Goal: Transaction & Acquisition: Purchase product/service

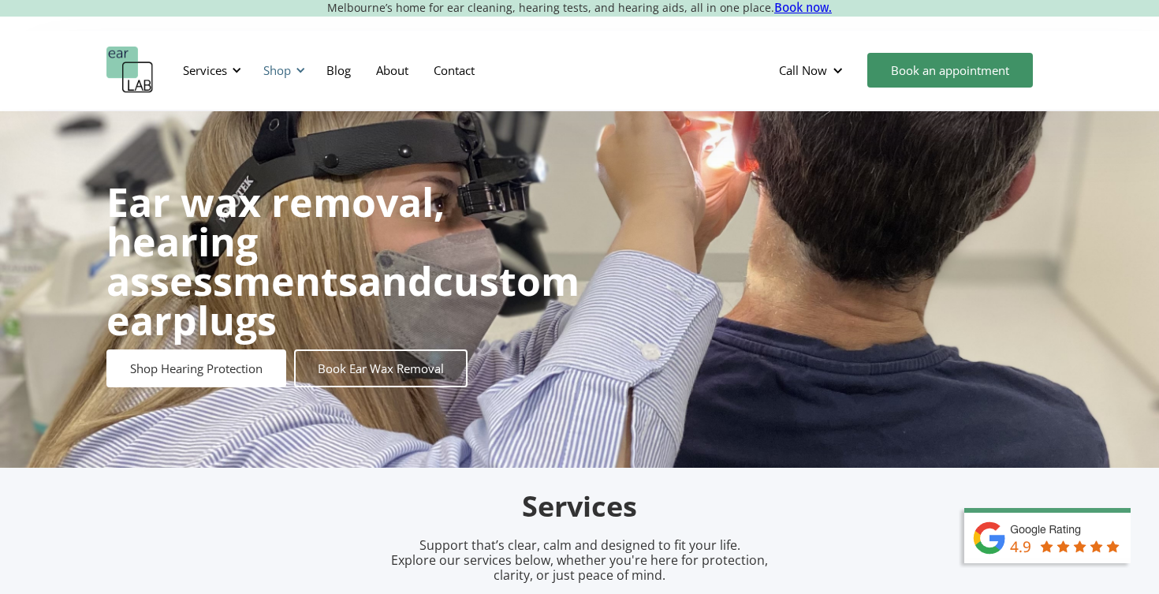
click at [280, 72] on div "Shop" at bounding box center [277, 70] width 28 height 16
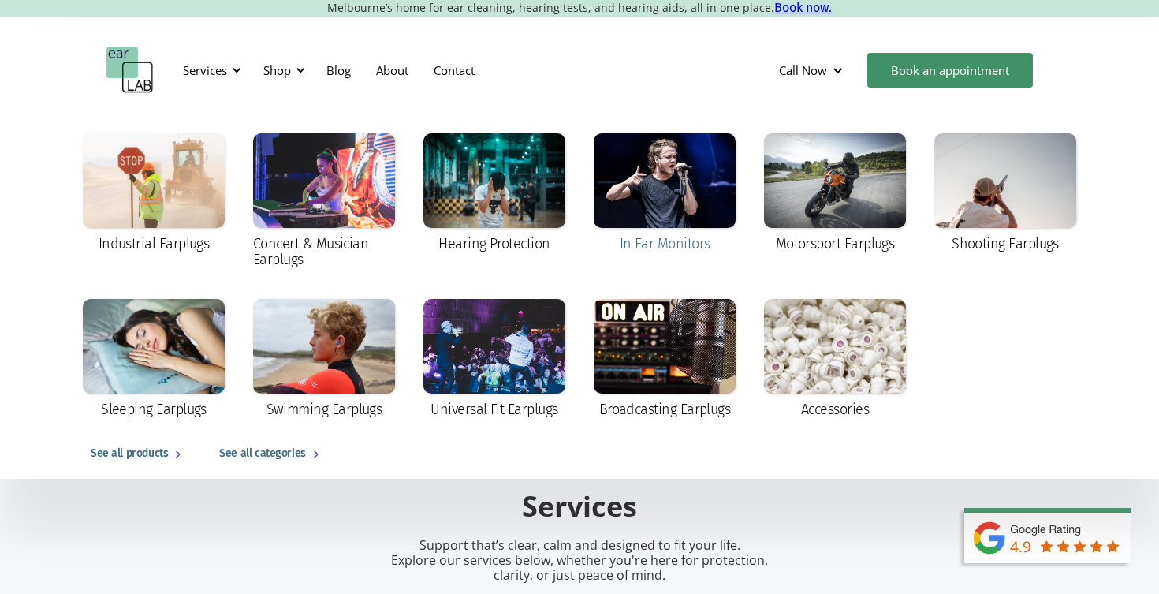
click at [658, 198] on div at bounding box center [665, 180] width 142 height 95
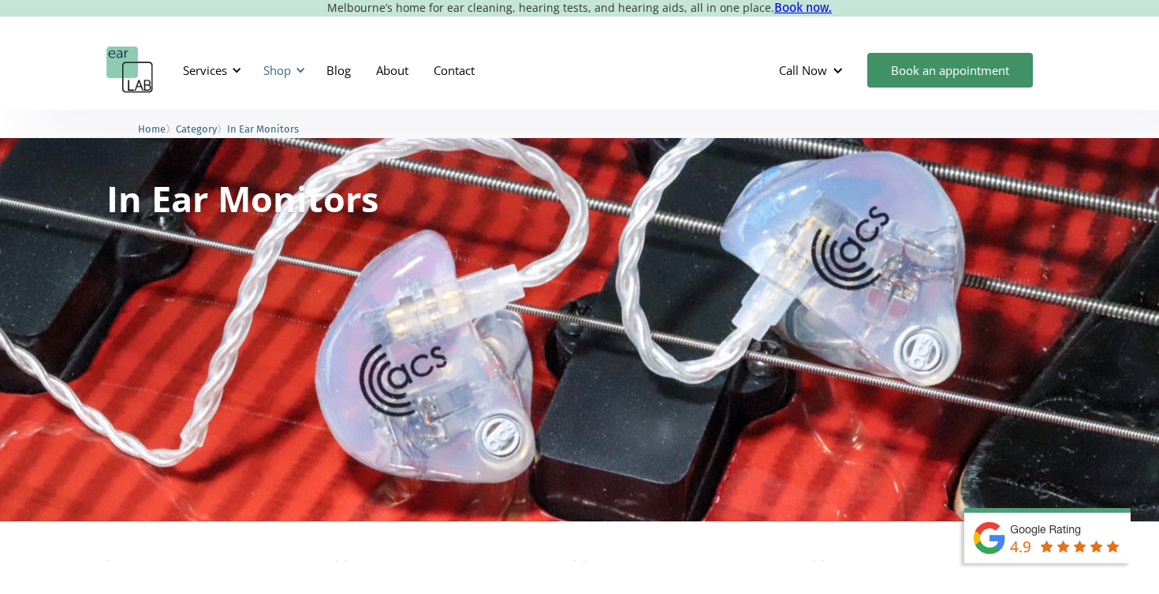
click at [296, 72] on div at bounding box center [300, 70] width 11 height 11
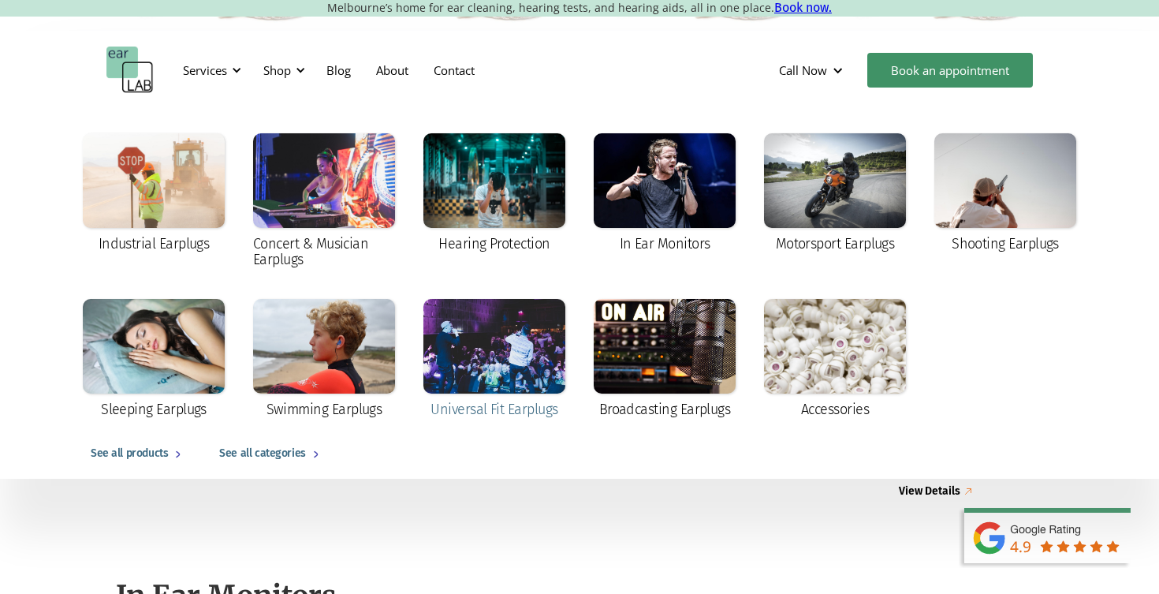
scroll to position [658, 0]
click at [318, 530] on div "Emotion Ambient Five Driver – In Ear Monitor Price from: $ 1,800.00 AUD Price: …" at bounding box center [579, 204] width 1159 height 682
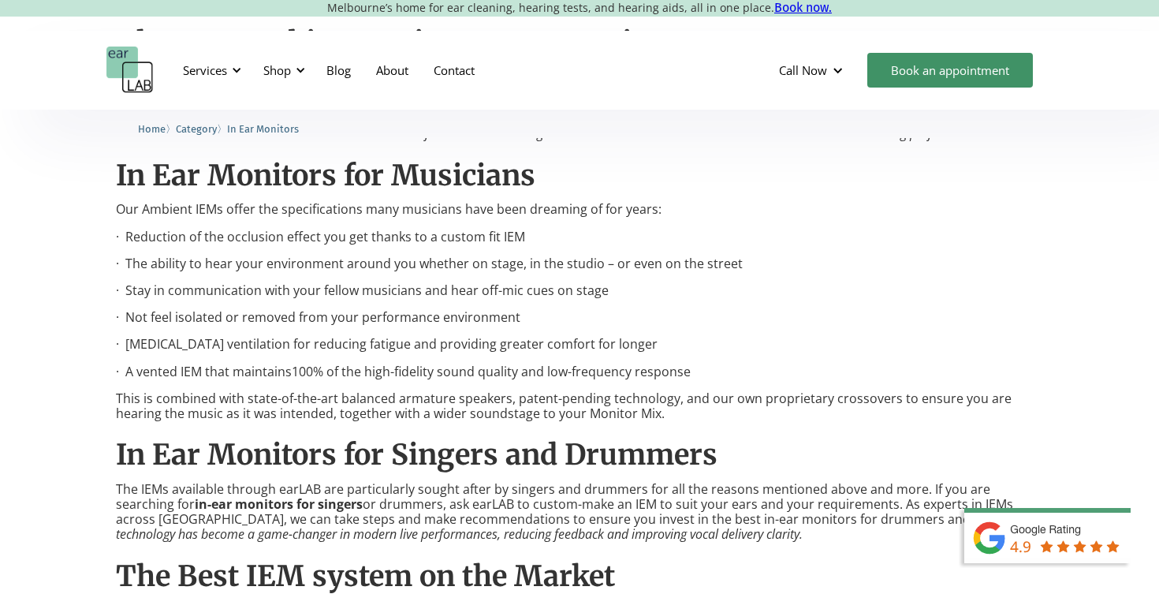
scroll to position [1766, 0]
